Goal: Information Seeking & Learning: Check status

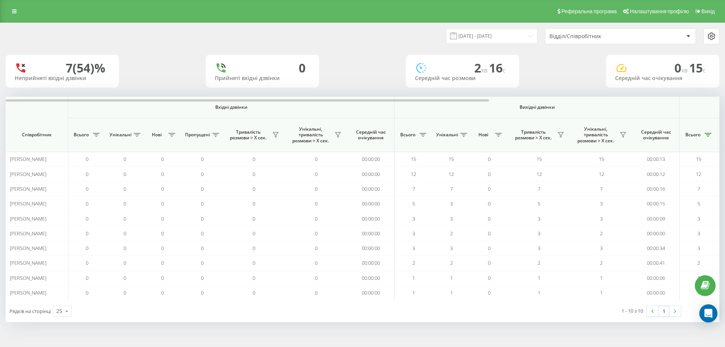
click at [616, 43] on div "Відділ/Співробітник" at bounding box center [620, 36] width 150 height 15
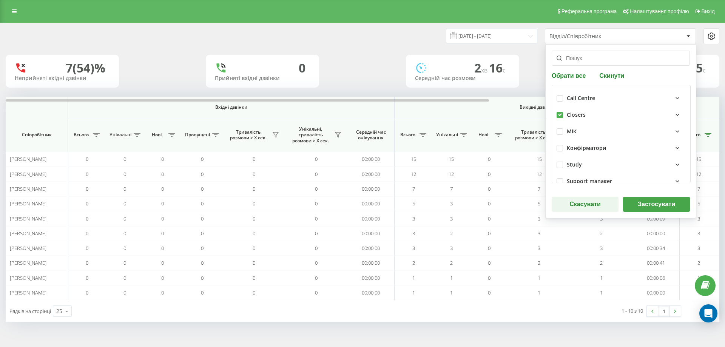
click at [656, 206] on button "Застосувати" at bounding box center [656, 204] width 67 height 15
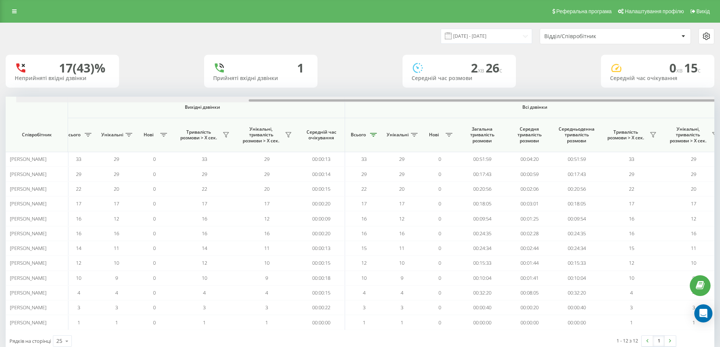
scroll to position [0, 346]
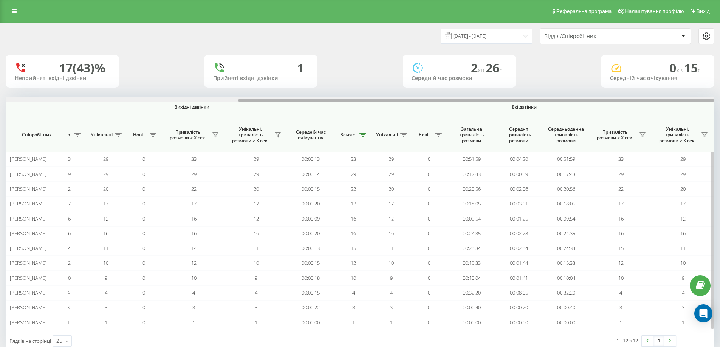
drag, startPoint x: 245, startPoint y: 100, endPoint x: 558, endPoint y: 132, distance: 315.1
click at [558, 132] on div "Вхідні дзвінки Вихідні дзвінки Всі дзвінки Співробітник Всього Унікальні Нові П…" at bounding box center [360, 213] width 708 height 233
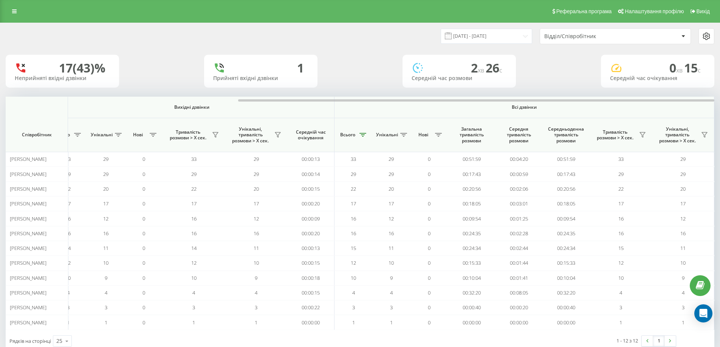
click at [595, 35] on div "Відділ/Співробітник" at bounding box center [589, 36] width 90 height 6
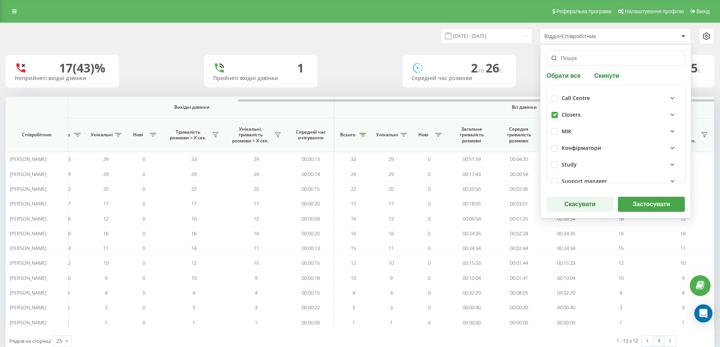
click at [653, 205] on button "Застосувати" at bounding box center [651, 204] width 67 height 15
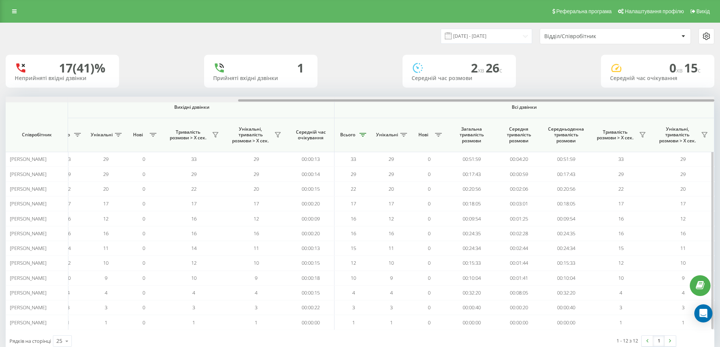
drag, startPoint x: 296, startPoint y: 99, endPoint x: 711, endPoint y: 127, distance: 415.6
click at [720, 111] on html "goiteens.com Проекти goiteens.com Дашборд Центр звернень Аналiтика Ваші звіти З…" at bounding box center [360, 173] width 720 height 347
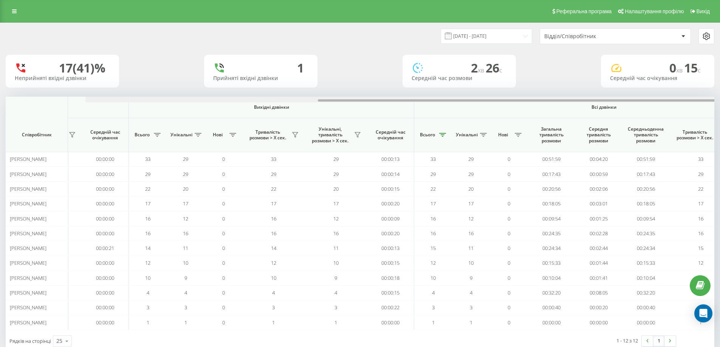
scroll to position [0, 0]
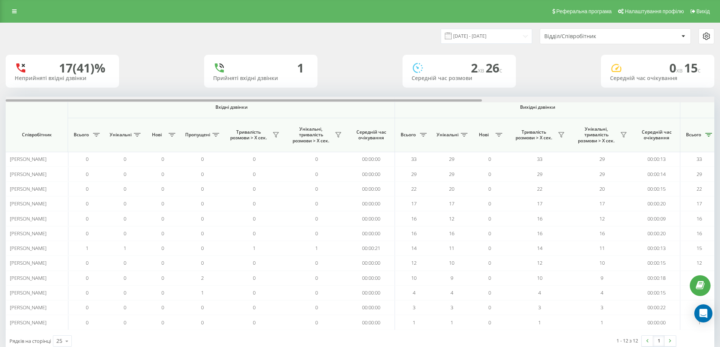
drag, startPoint x: 568, startPoint y: 100, endPoint x: 149, endPoint y: 347, distance: 486.6
click at [161, 139] on div "Вхідні дзвінки Вихідні дзвінки Всі дзвінки Співробітник Всього Унікальні Нові П…" at bounding box center [360, 213] width 708 height 233
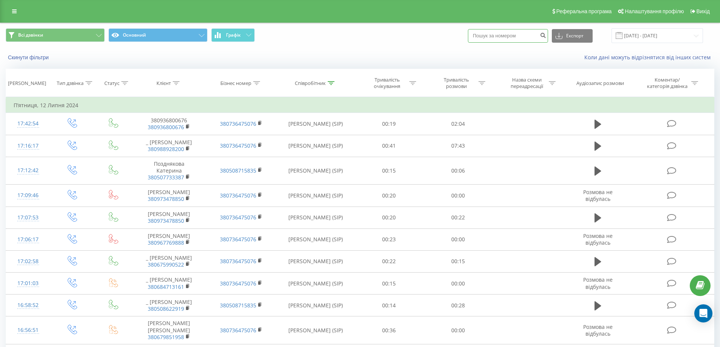
click at [513, 38] on input at bounding box center [508, 36] width 80 height 14
paste input "380683987676"
type input "380683987676"
click at [546, 37] on icon "submit" at bounding box center [542, 34] width 6 height 5
